Goal: Task Accomplishment & Management: Complete application form

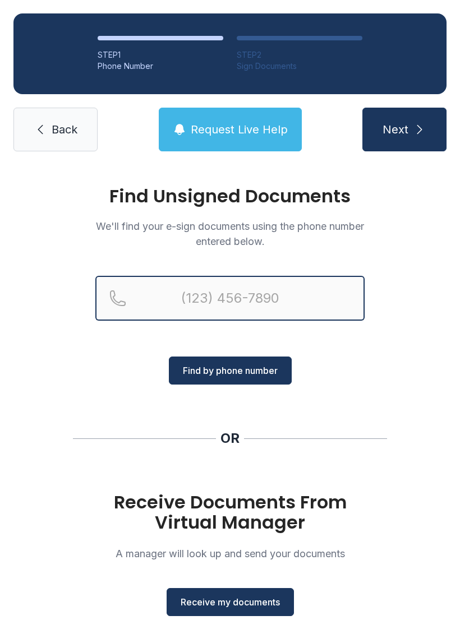
click at [303, 286] on input "Reservation phone number" at bounding box center [229, 298] width 269 height 45
type input "[PHONE_NUMBER]"
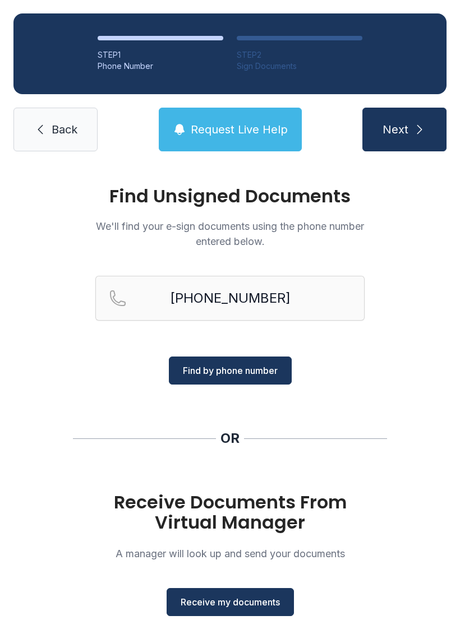
click at [239, 373] on span "Find by phone number" at bounding box center [230, 370] width 95 height 13
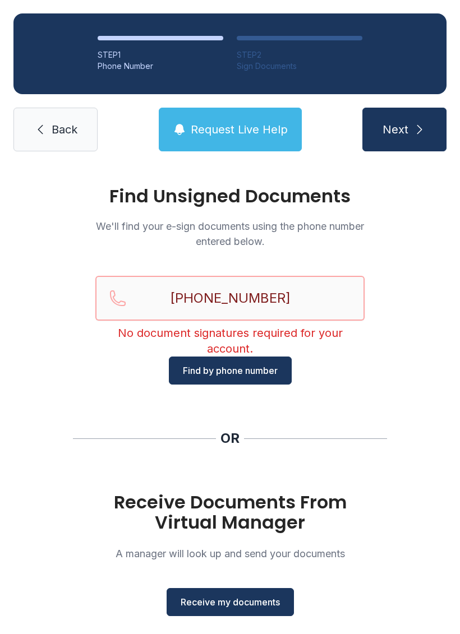
click at [326, 303] on input "[PHONE_NUMBER]" at bounding box center [229, 298] width 269 height 45
click at [420, 411] on div "Find Unsigned Documents We'll find your e-sign documents using the phone number…" at bounding box center [230, 413] width 460 height 496
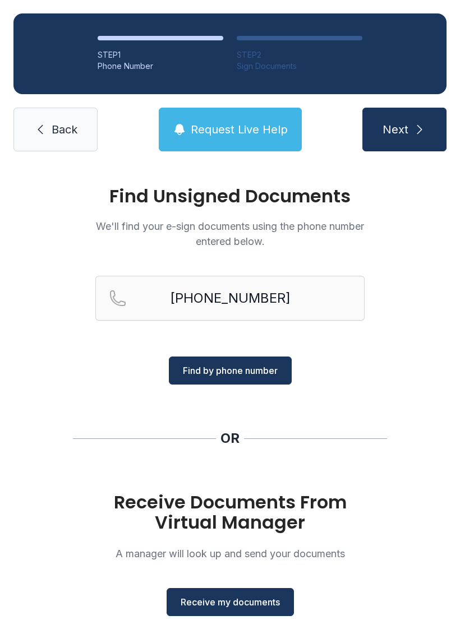
click at [269, 599] on span "Receive my documents" at bounding box center [230, 601] width 99 height 13
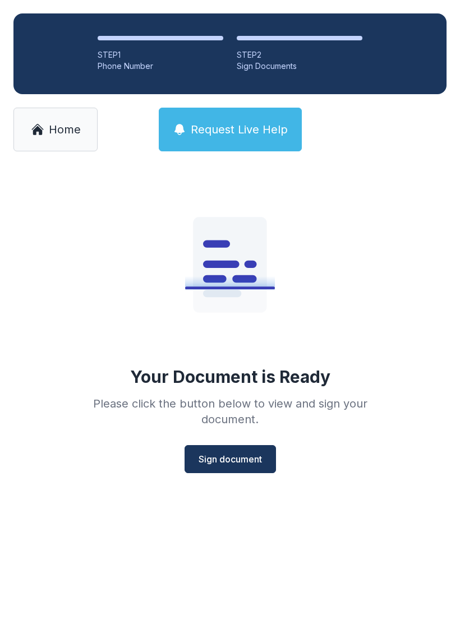
click at [232, 455] on span "Sign document" at bounding box center [229, 458] width 63 height 13
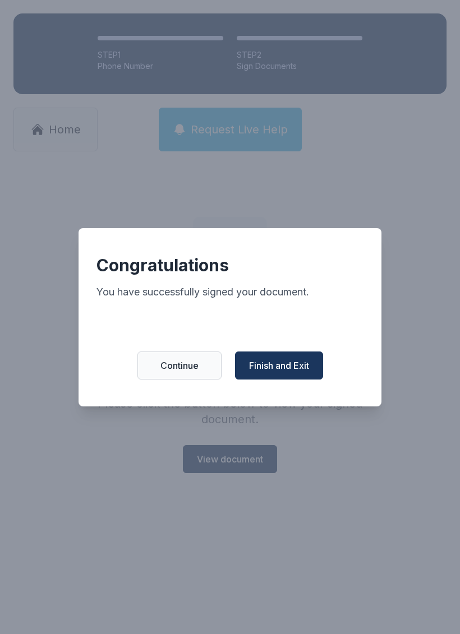
click at [186, 362] on button "Continue" at bounding box center [179, 366] width 84 height 28
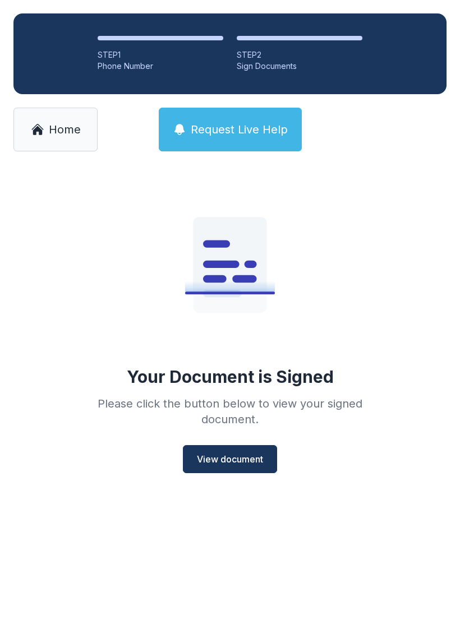
click at [33, 121] on link "Home" at bounding box center [55, 130] width 84 height 44
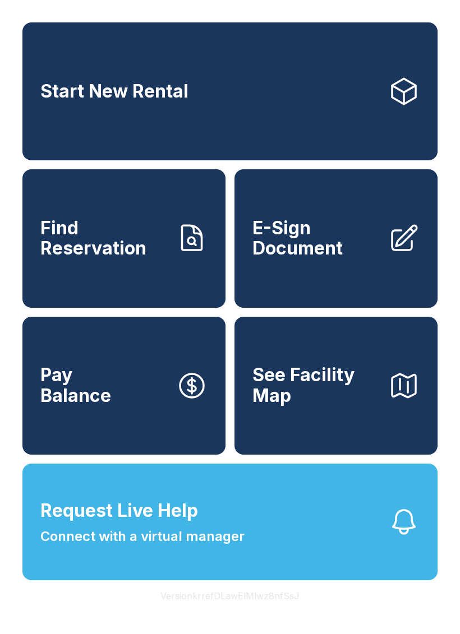
click at [360, 243] on span "E-Sign Document" at bounding box center [315, 238] width 127 height 41
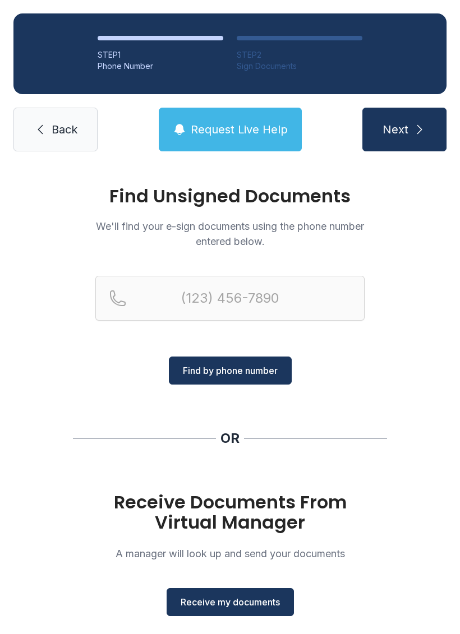
click at [300, 591] on div "Receive Documents From Virtual Manager A manager will look up and send your doc…" at bounding box center [229, 554] width 269 height 124
click at [263, 600] on span "Receive my documents" at bounding box center [230, 601] width 99 height 13
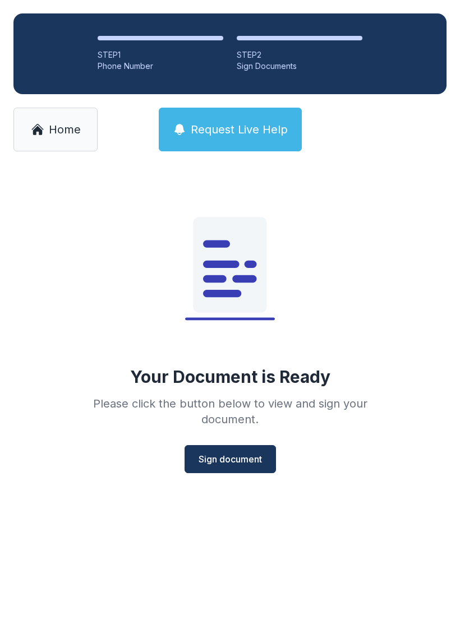
click at [232, 455] on span "Sign document" at bounding box center [229, 458] width 63 height 13
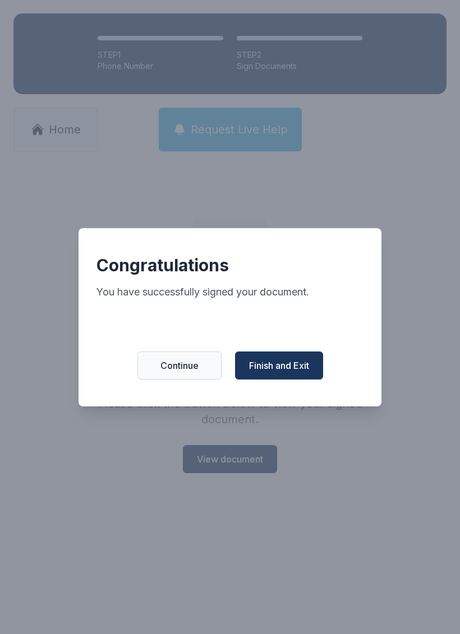
click at [276, 372] on span "Finish and Exit" at bounding box center [279, 365] width 60 height 13
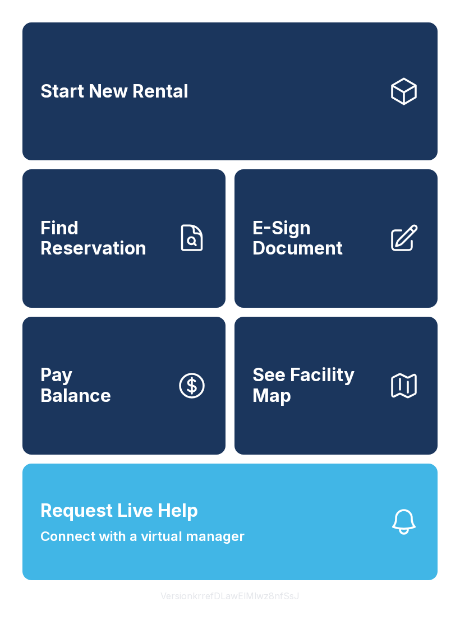
click at [377, 228] on link "E-Sign Document" at bounding box center [335, 238] width 203 height 138
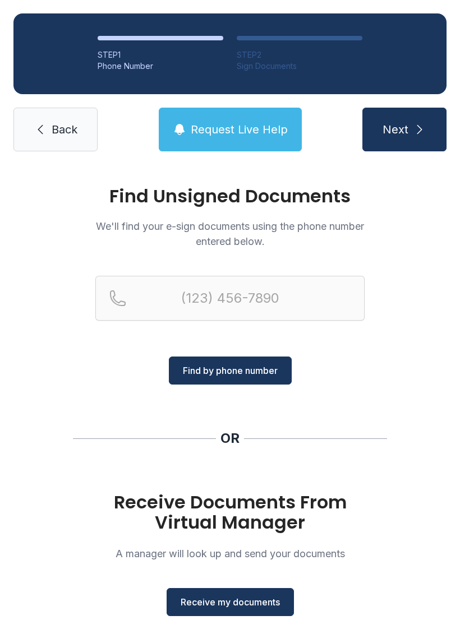
click at [269, 602] on span "Receive my documents" at bounding box center [230, 601] width 99 height 13
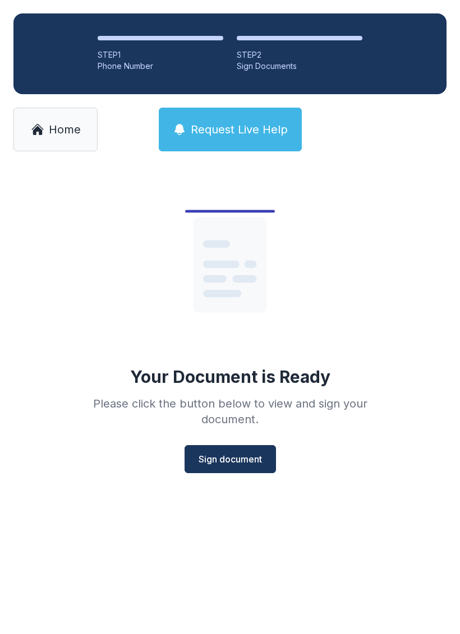
click at [237, 461] on span "Sign document" at bounding box center [229, 458] width 63 height 13
